Goal: Task Accomplishment & Management: Manage account settings

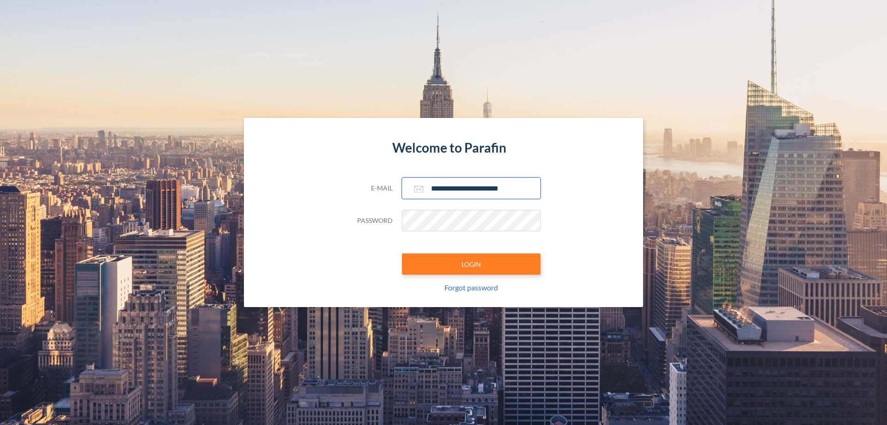
type input "**********"
click at [471, 264] on button "LOGIN" at bounding box center [471, 263] width 139 height 21
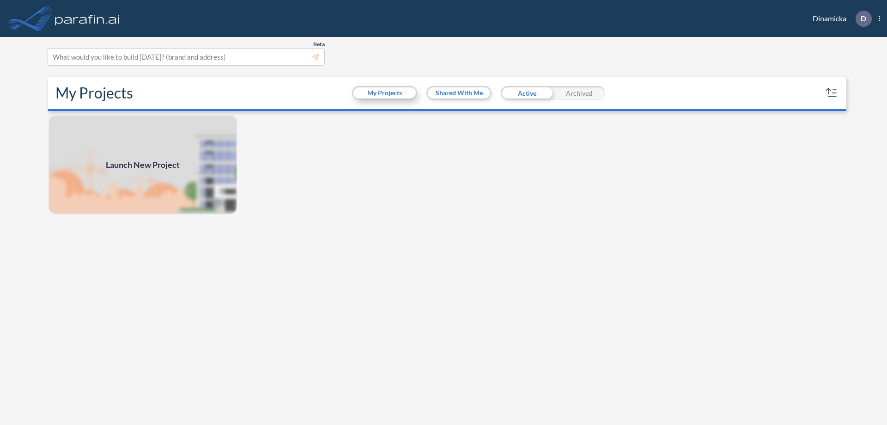
scroll to position [2, 0]
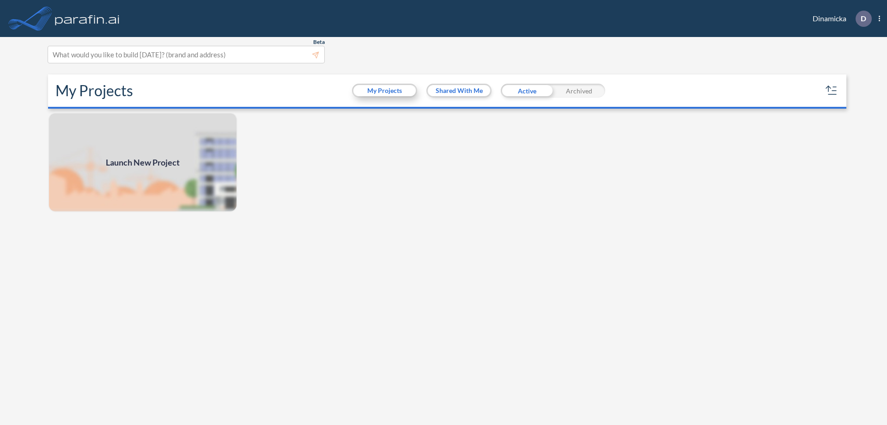
click at [384, 91] on button "My Projects" at bounding box center [384, 90] width 62 height 11
